Goal: Task Accomplishment & Management: Use online tool/utility

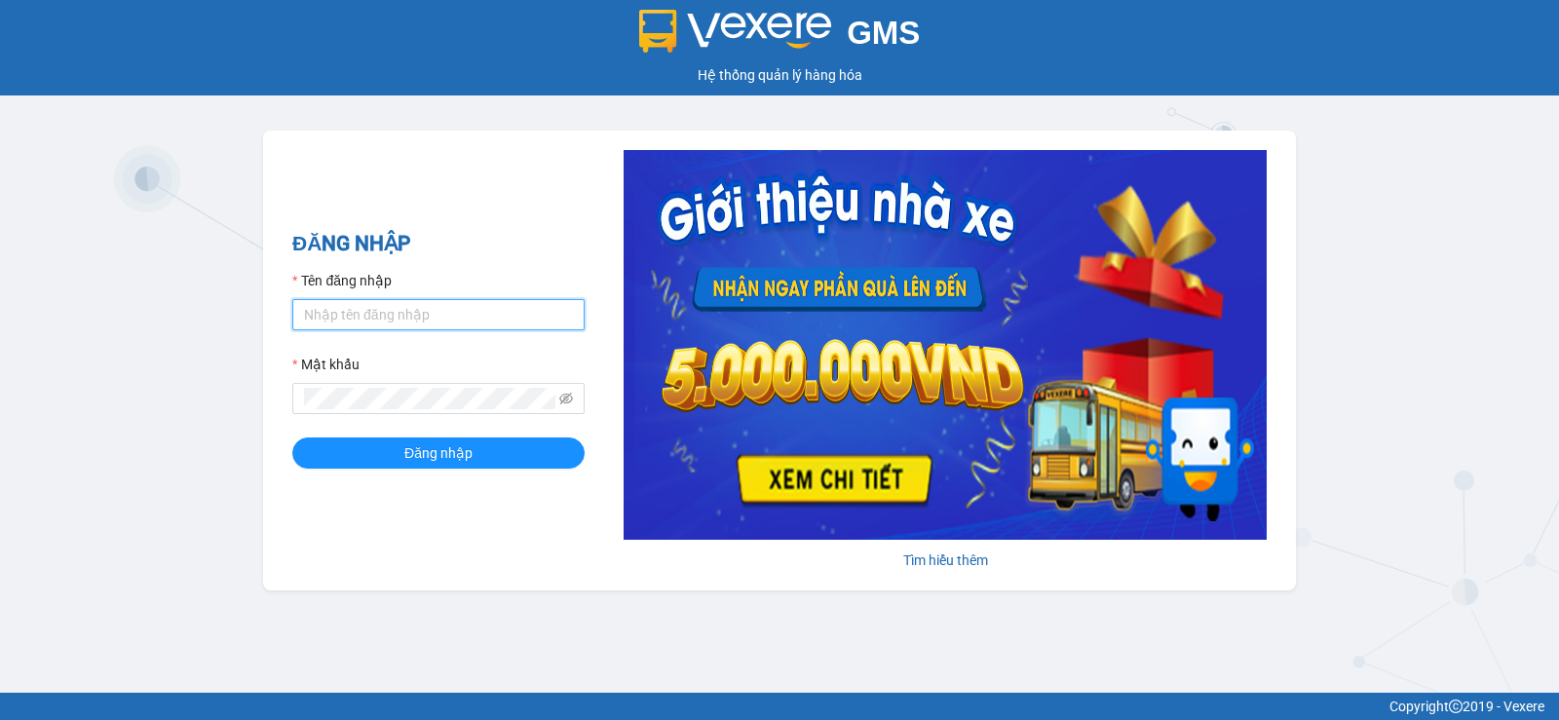
click at [477, 312] on input "Tên đăng nhập" at bounding box center [438, 314] width 292 height 31
type input "nttnga.hhg"
click at [580, 401] on span at bounding box center [438, 398] width 292 height 31
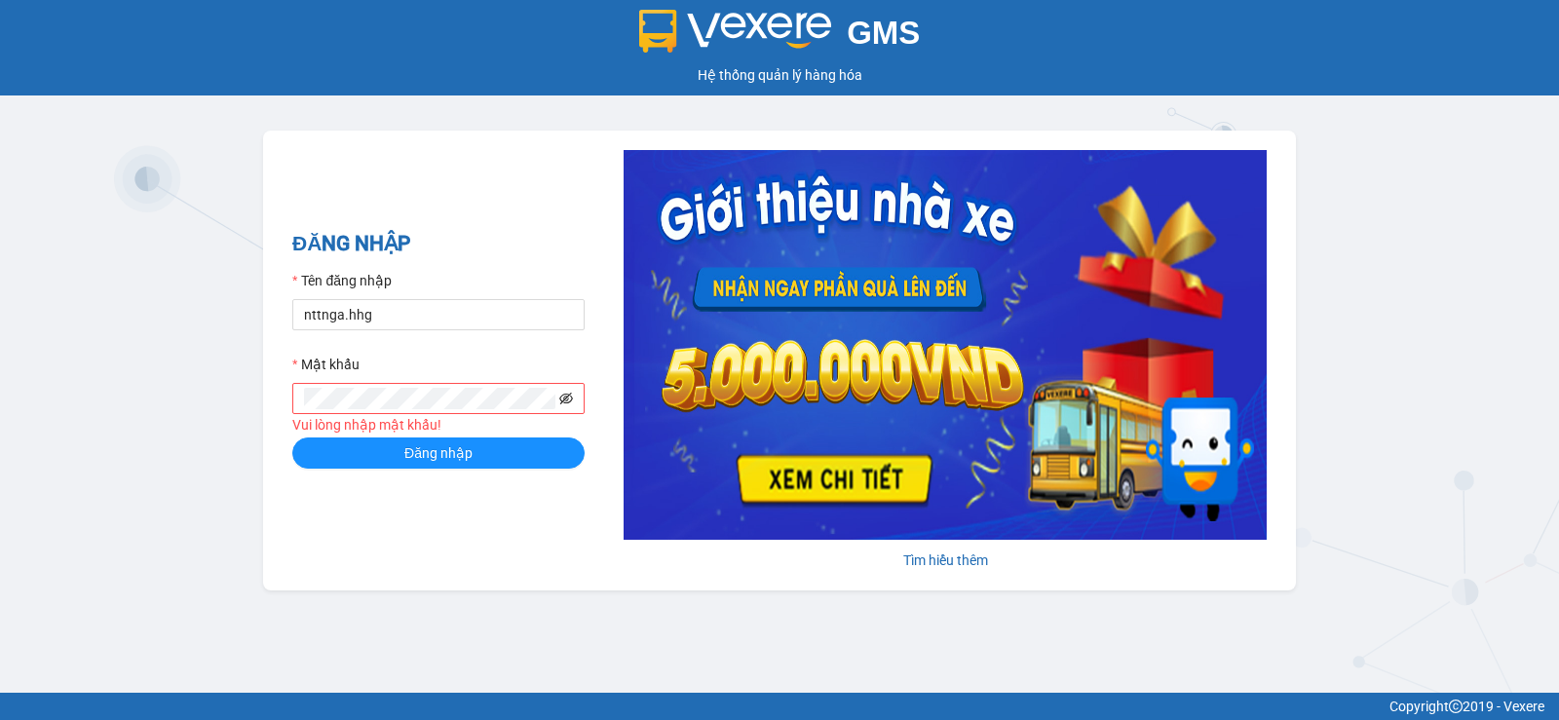
click at [570, 401] on icon "eye-invisible" at bounding box center [566, 399] width 14 height 12
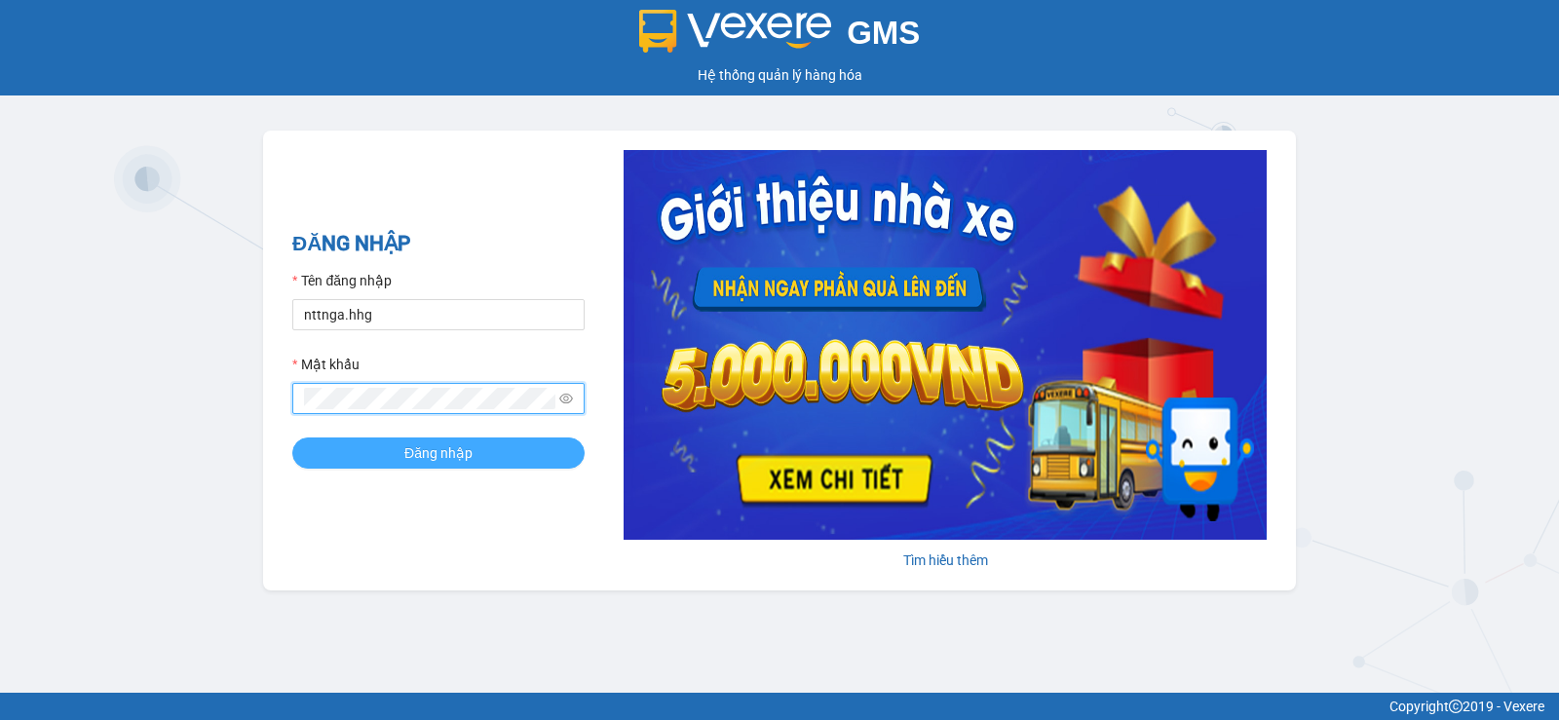
click at [515, 451] on button "Đăng nhập" at bounding box center [438, 453] width 292 height 31
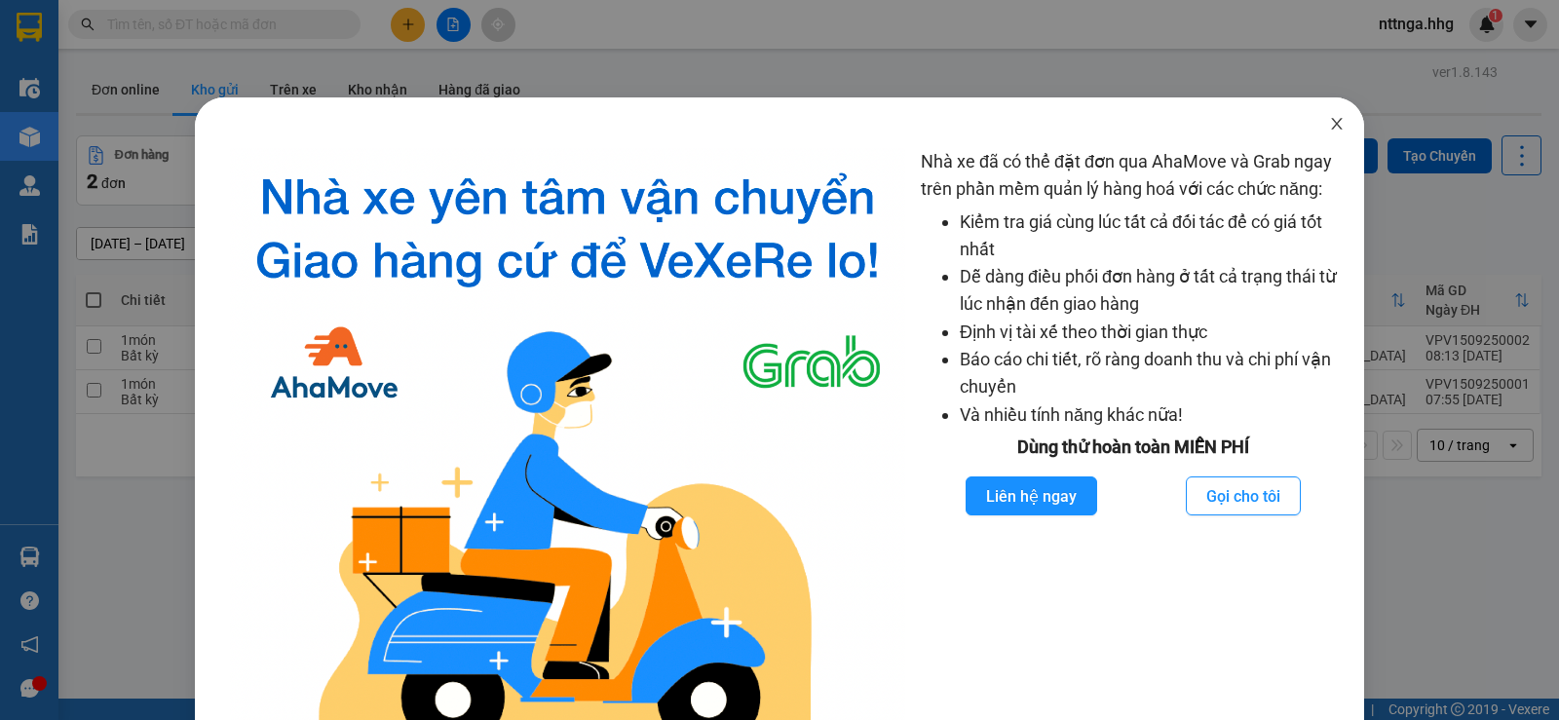
click at [1329, 126] on icon "close" at bounding box center [1337, 124] width 16 height 16
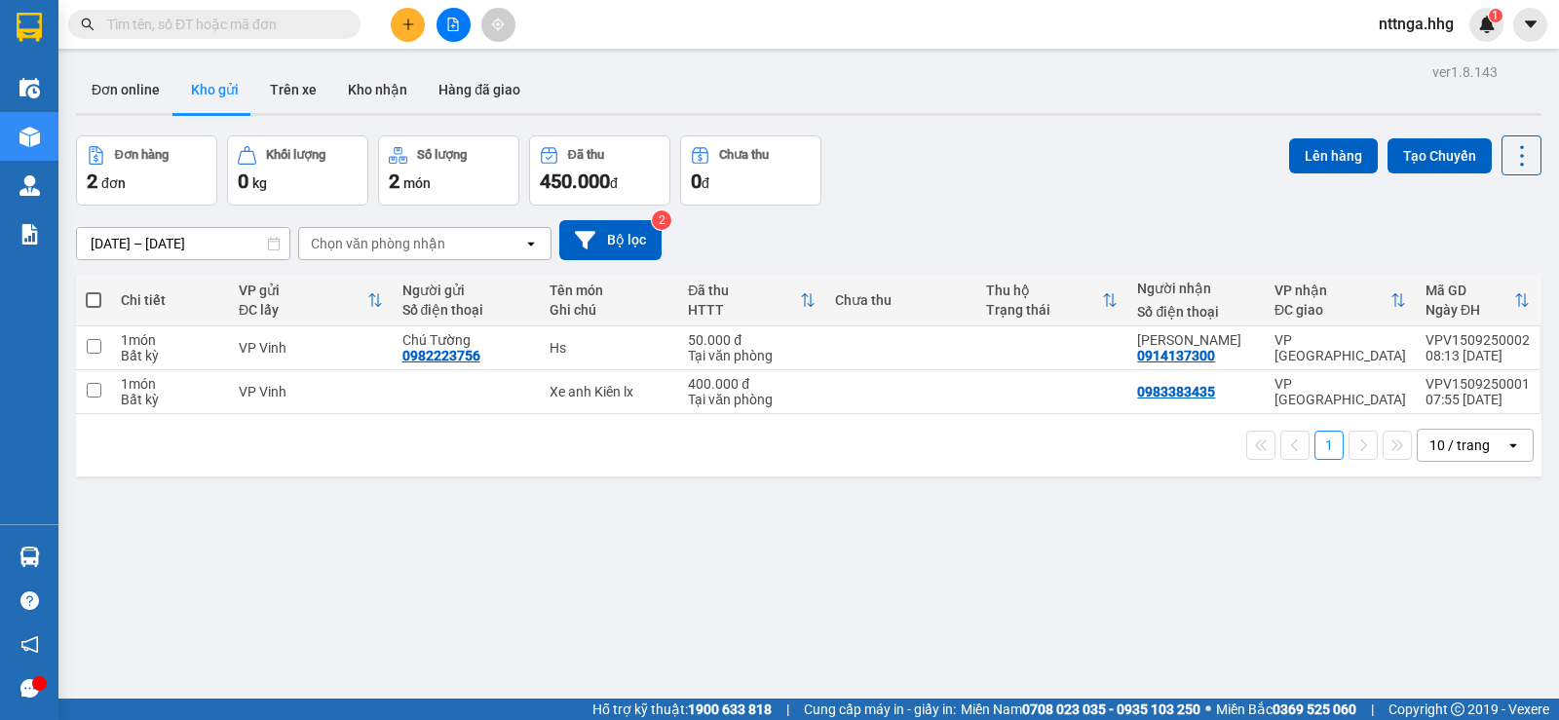
click at [187, 240] on input "13/09/2025 – 15/09/2025" at bounding box center [183, 243] width 212 height 31
click at [944, 111] on div "Đơn online Kho gửi Trên xe Kho nhận Hàng đã giao" at bounding box center [809, 92] width 1466 height 52
